Goal: Task Accomplishment & Management: Complete application form

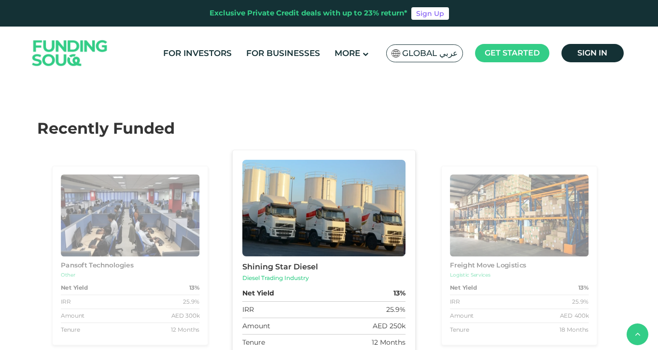
scroll to position [897, 0]
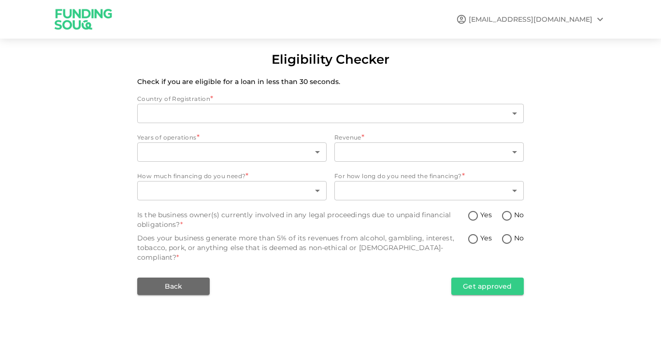
type input "1"
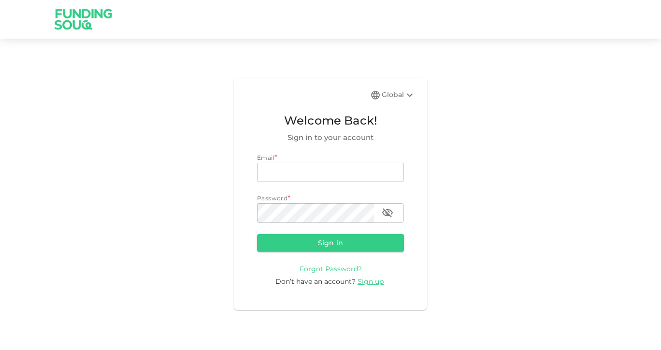
type input "[EMAIL_ADDRESS][DOMAIN_NAME]"
click at [342, 247] on button "Sign in" at bounding box center [330, 242] width 147 height 17
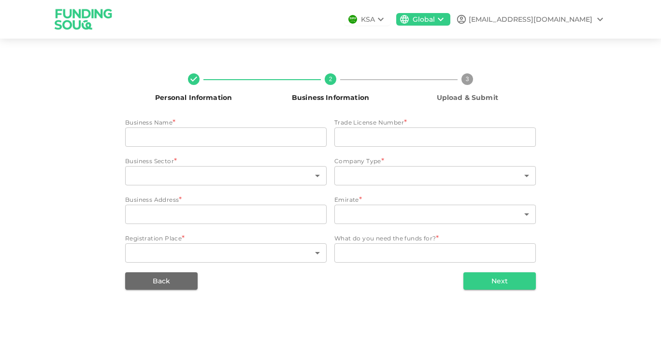
type input "BAB AL ADIL TOURISM LLC"
type input "1137712"
type input "118"
type input "4"
type input "SUN SHINE BUILDING AL GARHOUD"
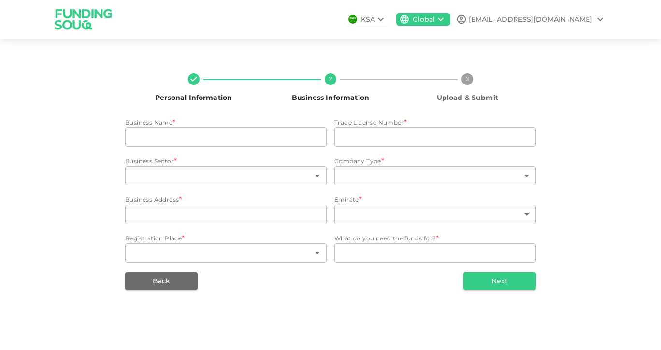
type input "3"
type textarea "obtain the visit visa quota and invest in parks tickets"
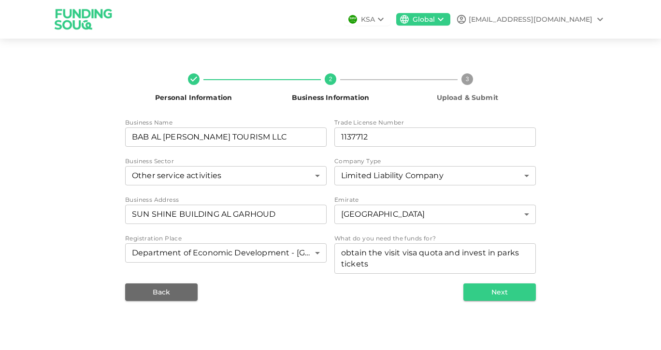
click at [383, 18] on icon at bounding box center [381, 19] width 6 height 3
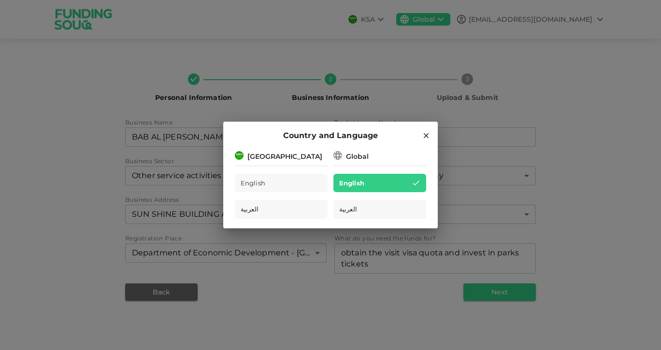
click at [267, 159] on div "Saudi Arabia" at bounding box center [284, 157] width 75 height 10
click at [423, 131] on icon at bounding box center [426, 135] width 9 height 9
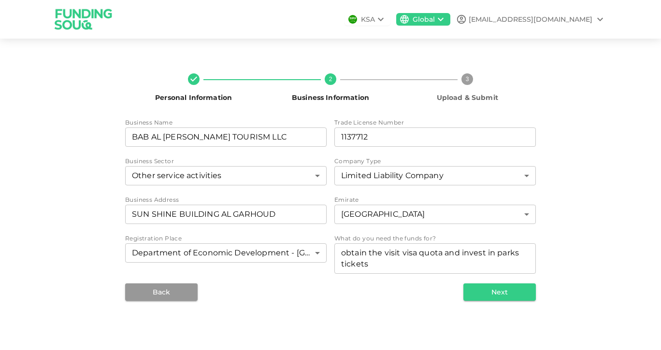
click at [152, 285] on button "Back" at bounding box center [161, 291] width 72 height 17
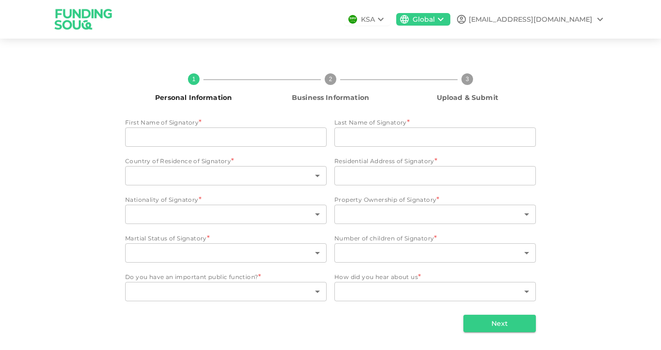
type input "REHMAN ALI"
type input "MUNAWAR ALI SHEIKH"
type input "2"
type input "DALMA TOWER SHARJAH"
type input "149"
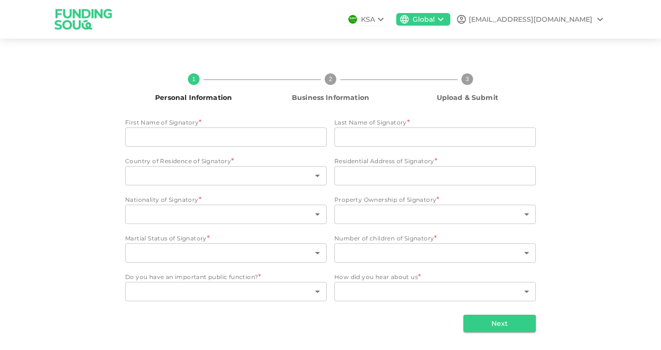
type input "3"
type input "2"
type input "1"
